Goal: Task Accomplishment & Management: Manage account settings

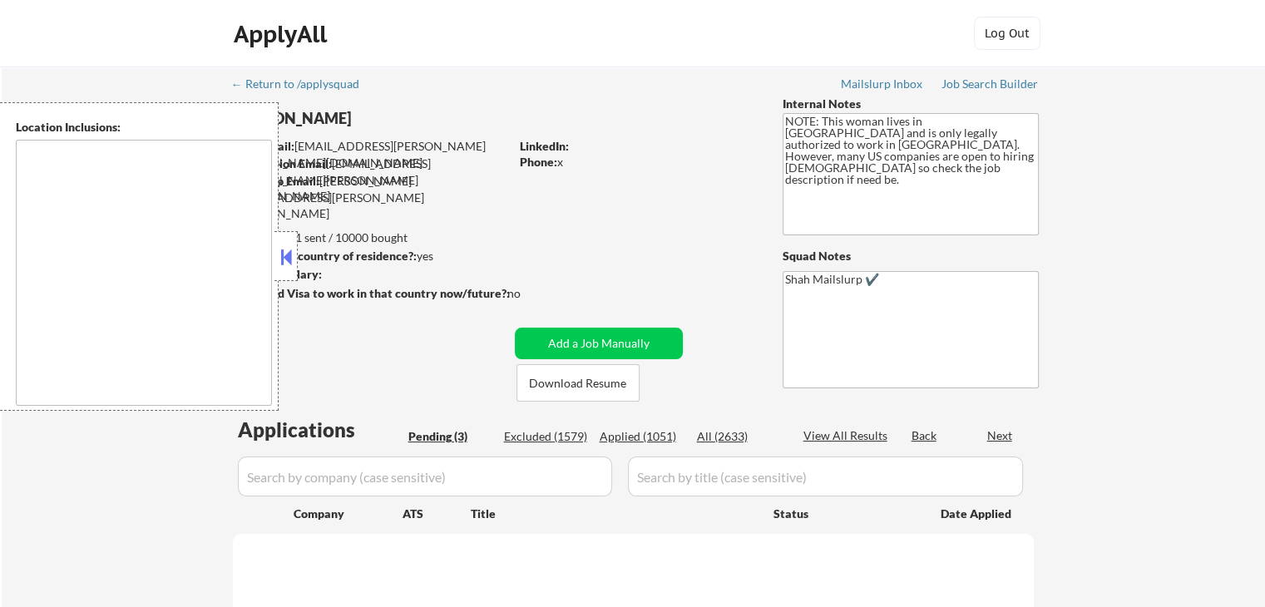
type textarea "[GEOGRAPHIC_DATA], [GEOGRAPHIC_DATA] [GEOGRAPHIC_DATA], [GEOGRAPHIC_DATA] [GEOG…"
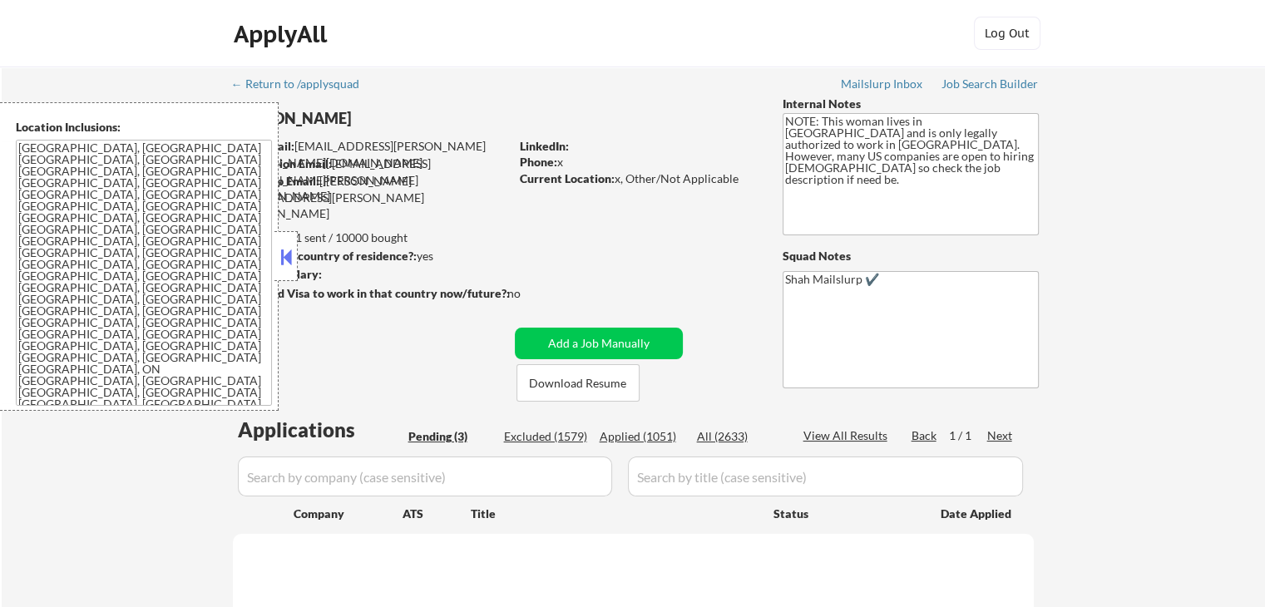
select select ""pending""
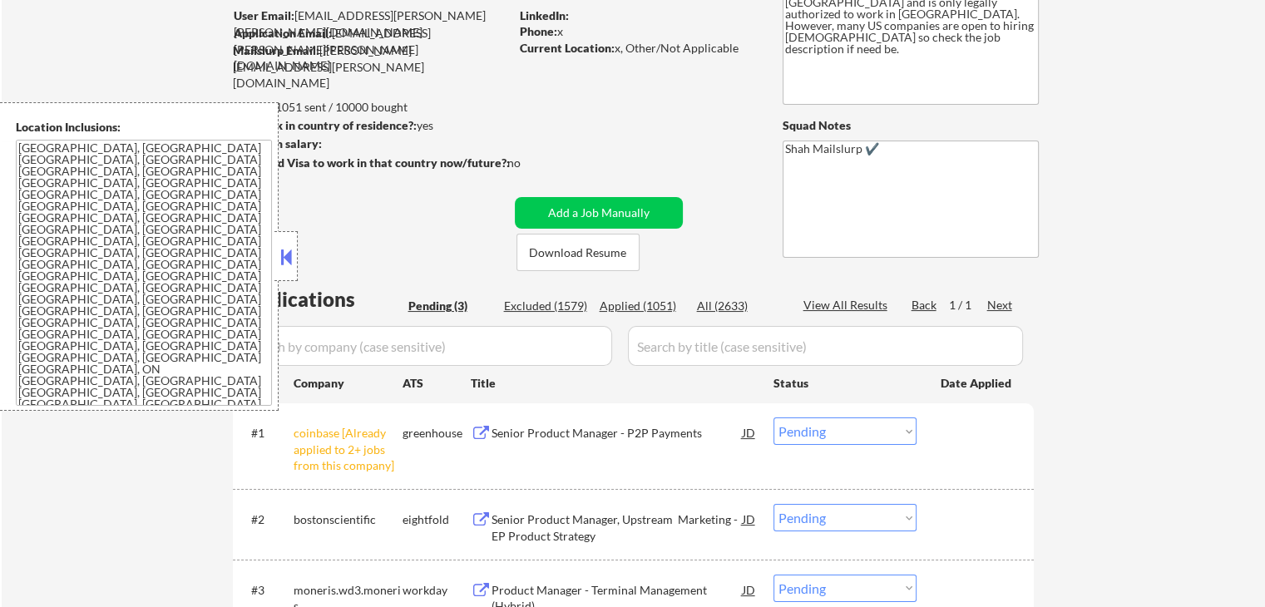
scroll to position [333, 0]
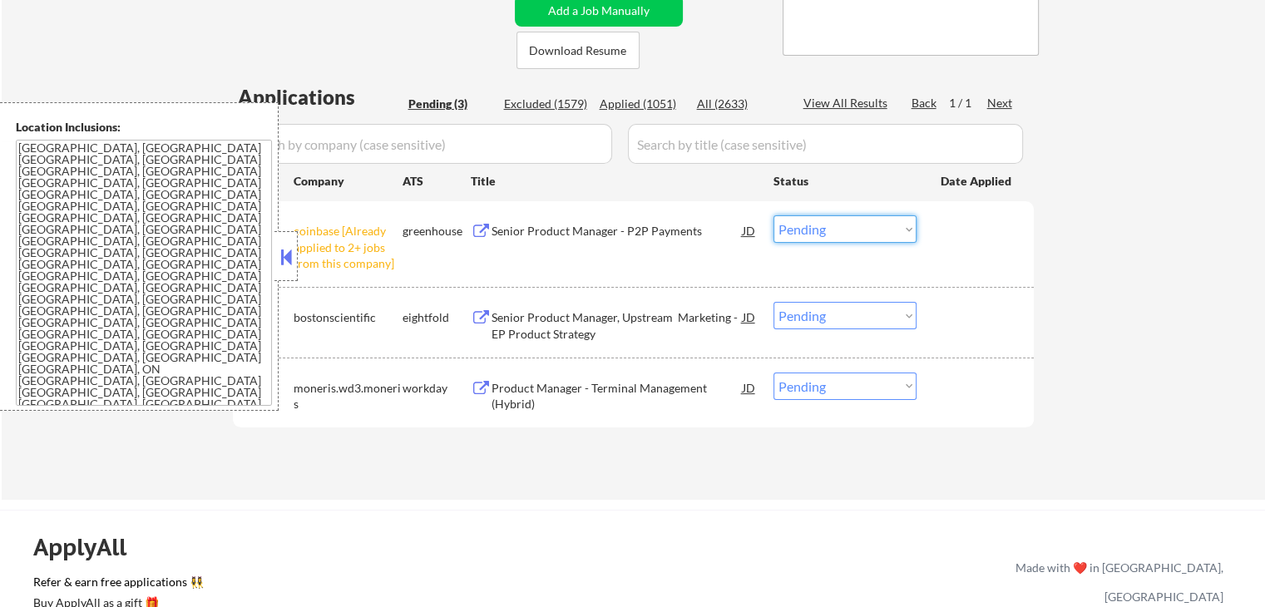
click at [790, 239] on select "Choose an option... Pending Applied Excluded (Questions) Excluded (Expired) Exc…" at bounding box center [844, 228] width 143 height 27
click at [773, 215] on select "Choose an option... Pending Applied Excluded (Questions) Excluded (Expired) Exc…" at bounding box center [844, 228] width 143 height 27
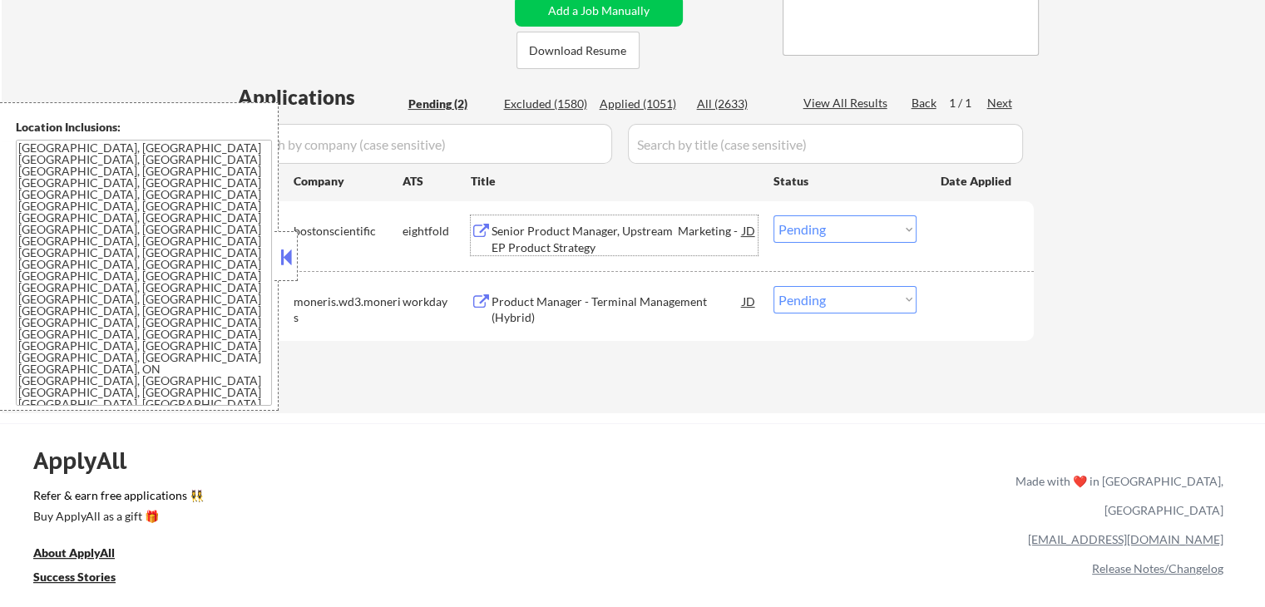
click at [654, 221] on div "Senior Product Manager, Upstream Marketing - EP Product Strategy" at bounding box center [616, 235] width 251 height 40
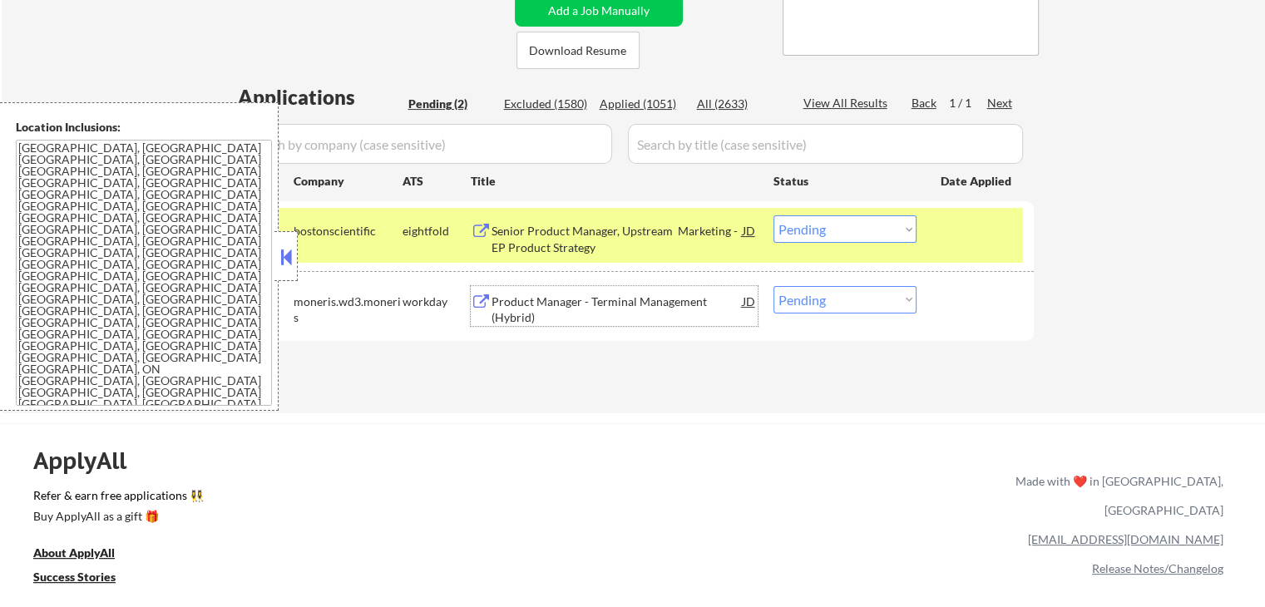
click at [635, 301] on div "Product Manager - Terminal Management (Hybrid)" at bounding box center [616, 309] width 251 height 32
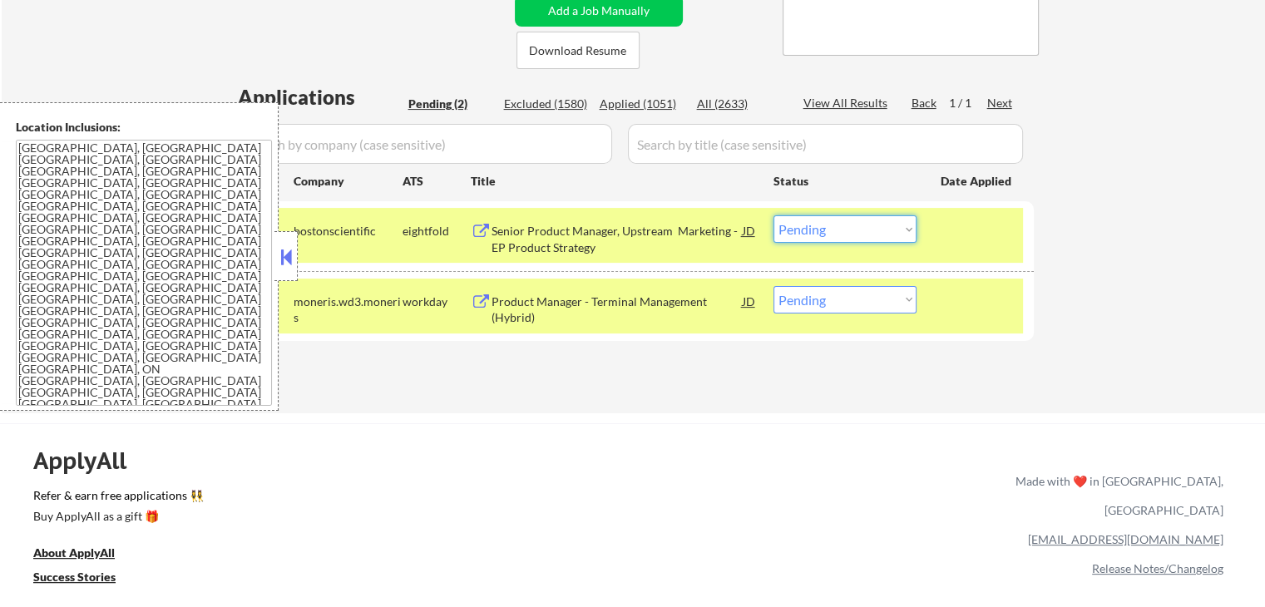
click at [875, 225] on select "Choose an option... Pending Applied Excluded (Questions) Excluded (Expired) Exc…" at bounding box center [844, 228] width 143 height 27
click at [773, 215] on select "Choose an option... Pending Applied Excluded (Questions) Excluded (Expired) Exc…" at bounding box center [844, 228] width 143 height 27
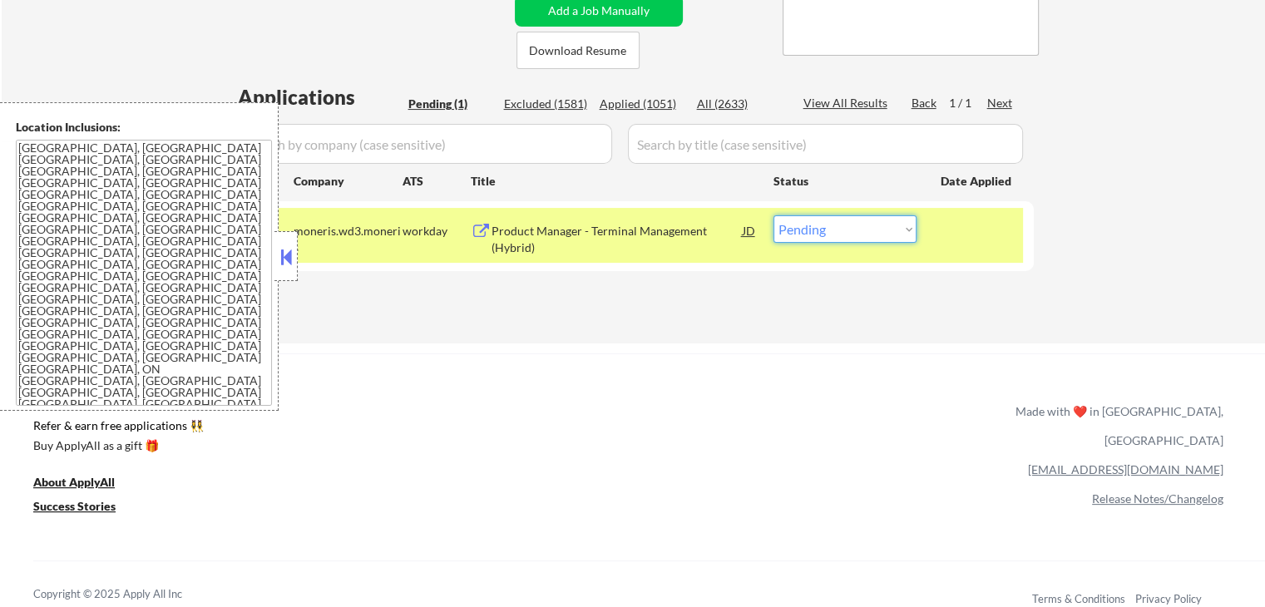
click at [819, 229] on select "Choose an option... Pending Applied Excluded (Questions) Excluded (Expired) Exc…" at bounding box center [844, 228] width 143 height 27
select select ""applied""
click at [773, 215] on select "Choose an option... Pending Applied Excluded (Questions) Excluded (Expired) Exc…" at bounding box center [844, 228] width 143 height 27
